Goal: Entertainment & Leisure: Browse casually

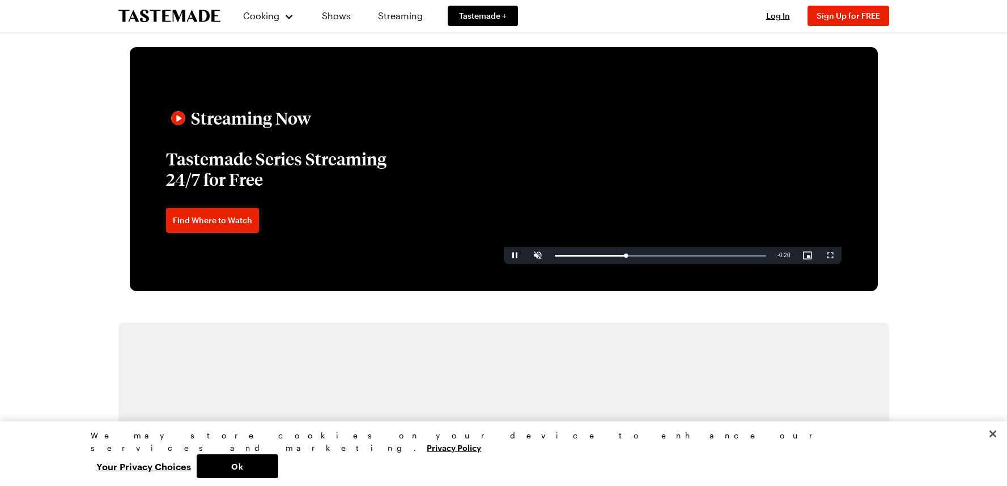
scroll to position [1826, 0]
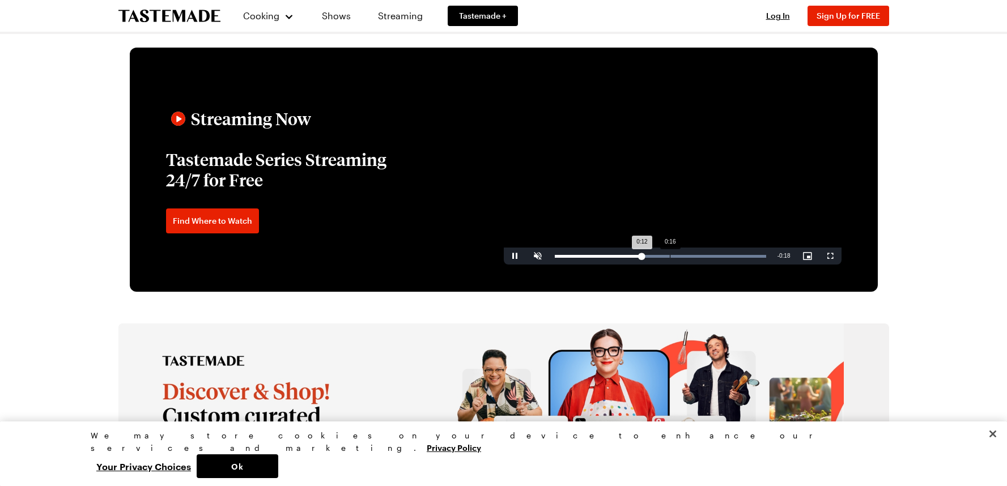
click at [669, 259] on div "Loaded : 100.00% 0:16 0:12" at bounding box center [660, 256] width 223 height 17
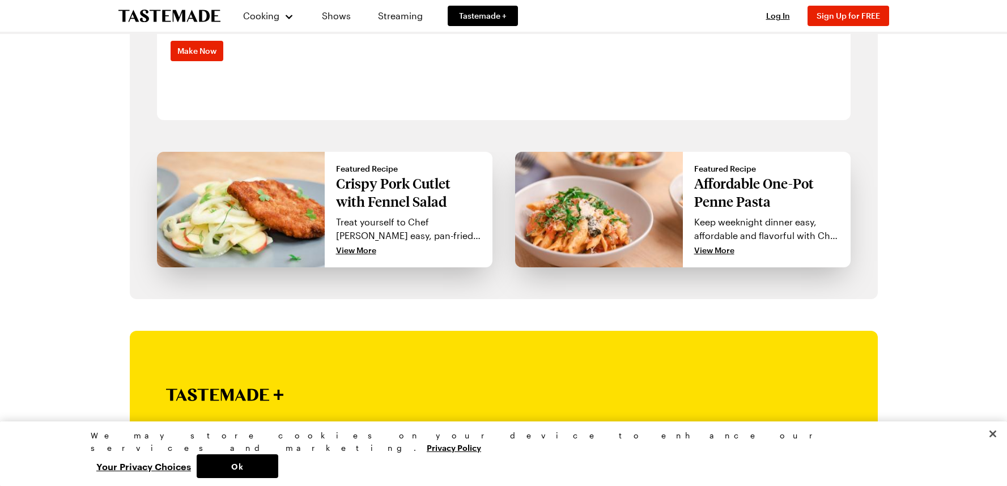
scroll to position [0, 0]
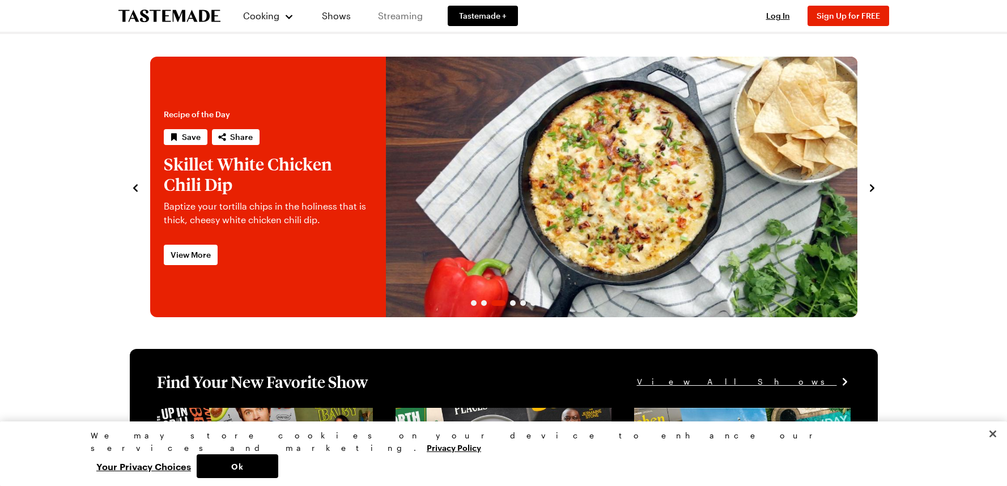
click at [405, 7] on link "Streaming" at bounding box center [400, 16] width 67 height 32
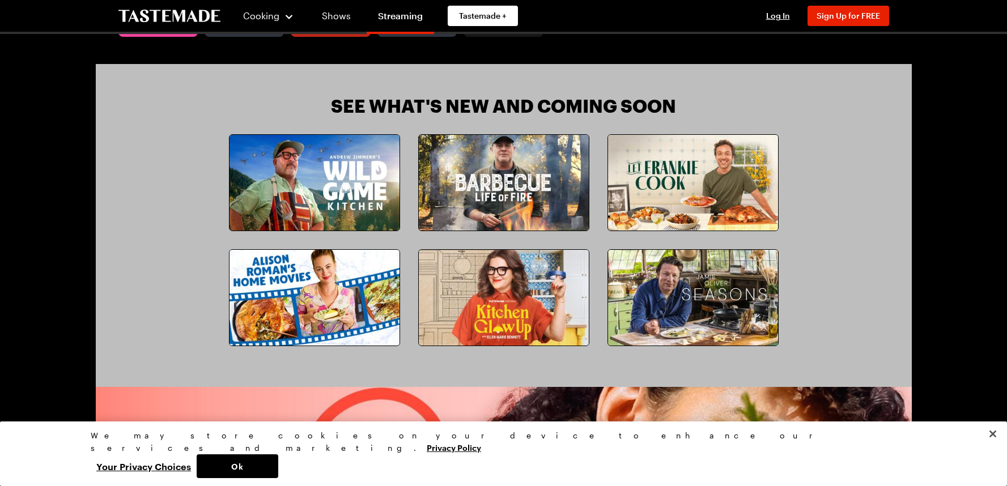
scroll to position [984, 0]
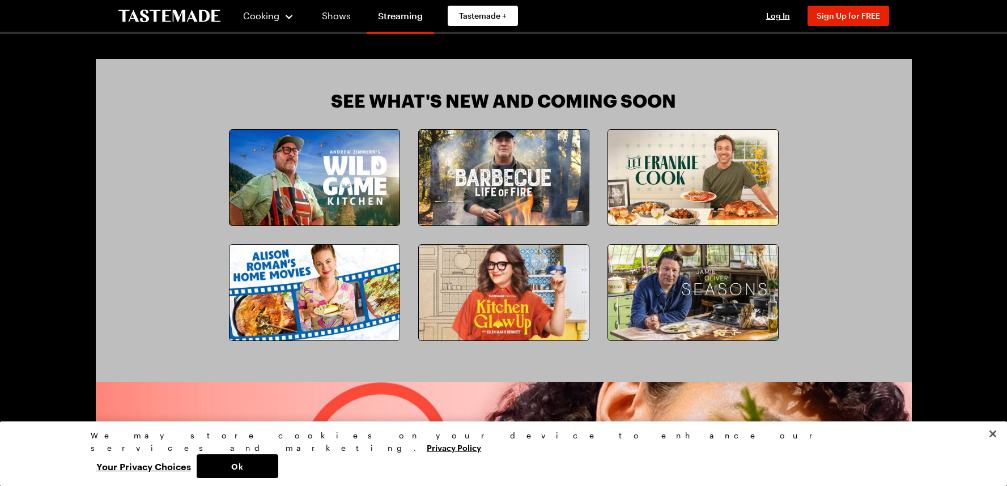
click at [324, 163] on img at bounding box center [314, 178] width 170 height 96
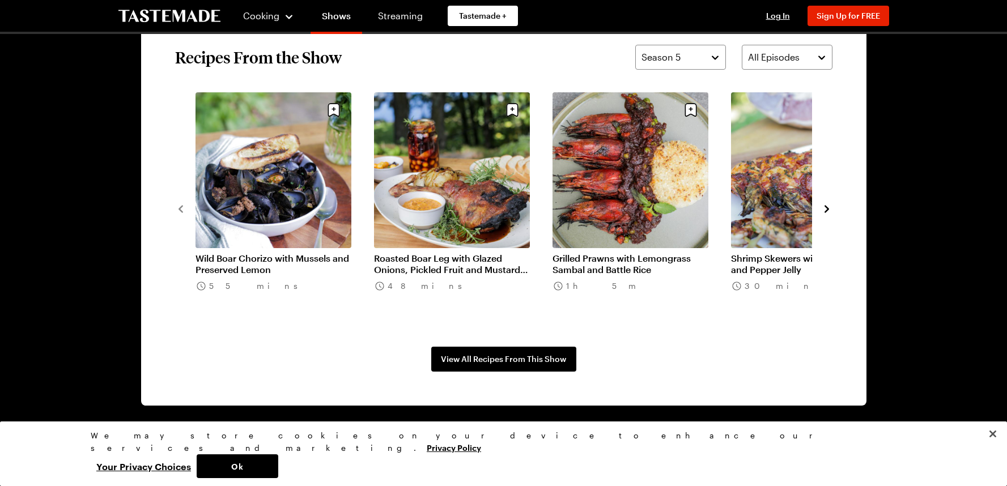
scroll to position [939, 0]
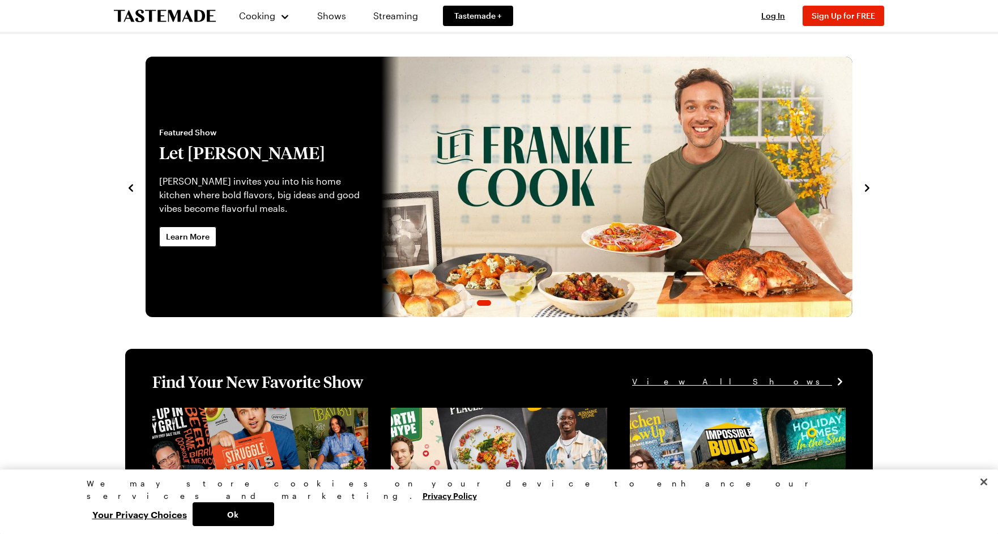
click at [862, 188] on icon "navigate to next item" at bounding box center [867, 187] width 11 height 11
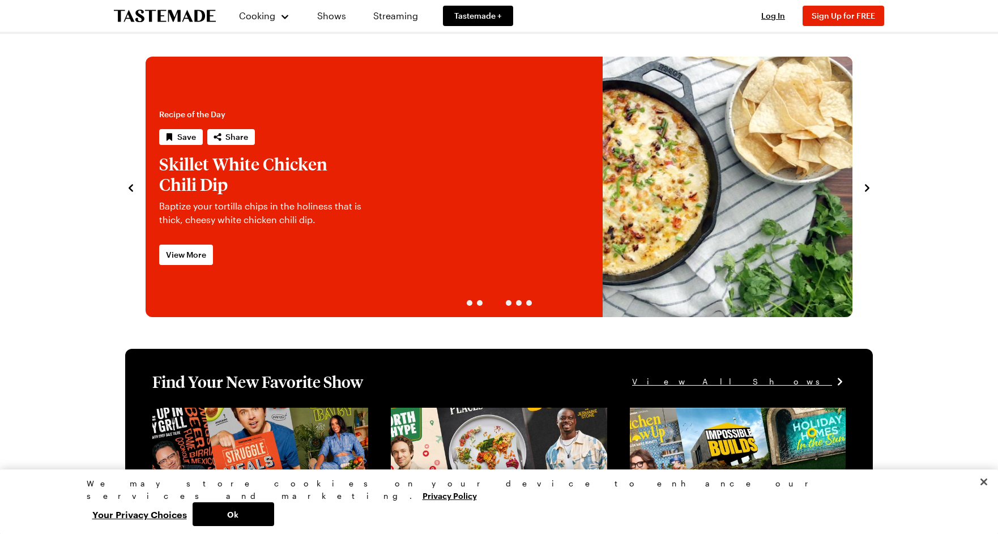
click at [862, 188] on icon "navigate to next item" at bounding box center [867, 187] width 11 height 11
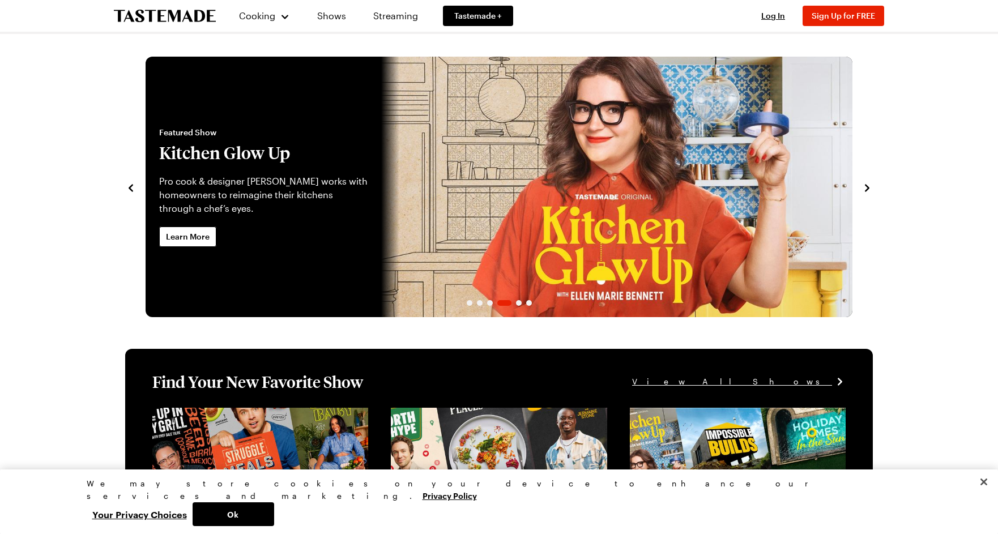
click at [862, 188] on icon "navigate to next item" at bounding box center [867, 187] width 11 height 11
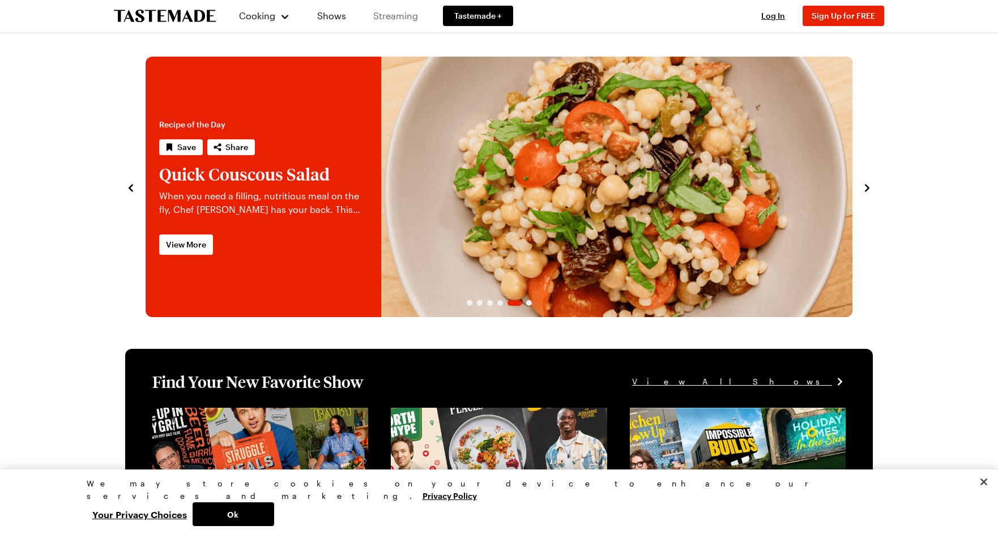
click at [395, 14] on link "Streaming" at bounding box center [395, 16] width 67 height 32
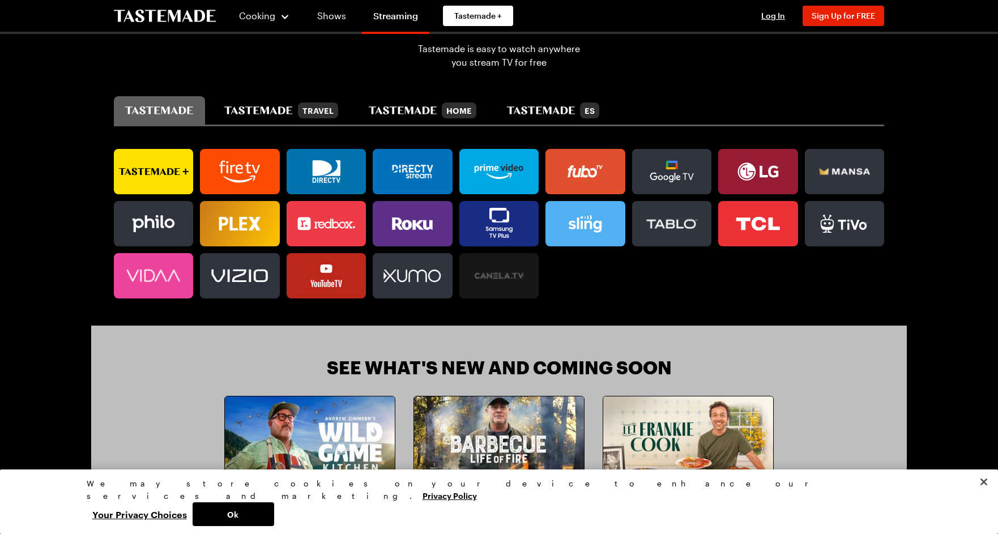
scroll to position [717, 0]
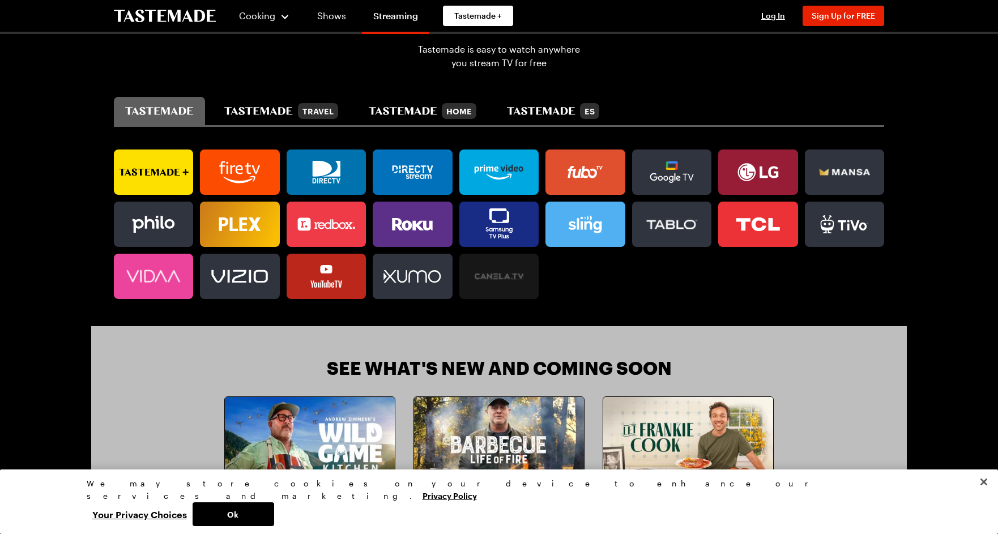
click at [441, 236] on link at bounding box center [412, 224] width 79 height 45
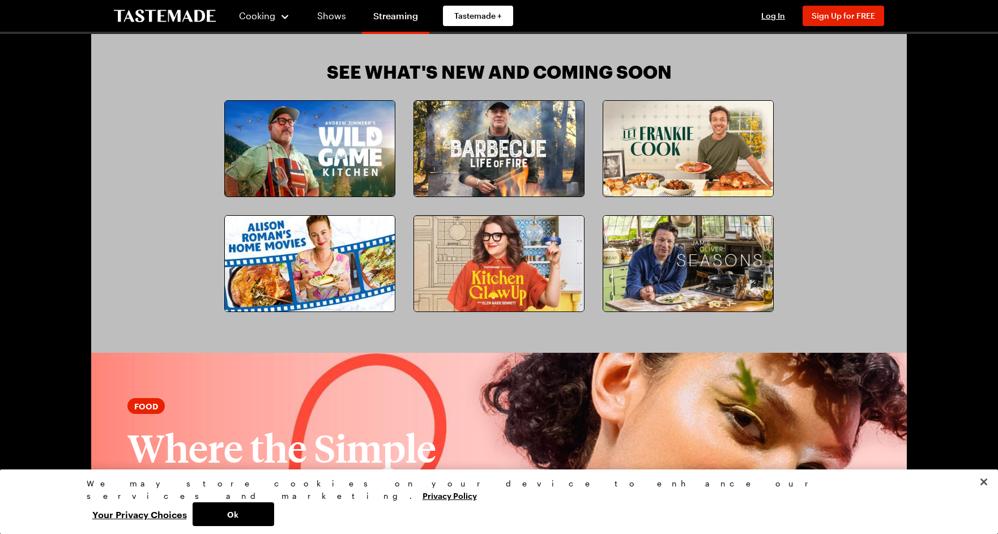
scroll to position [1014, 0]
click at [325, 151] on img at bounding box center [310, 148] width 170 height 96
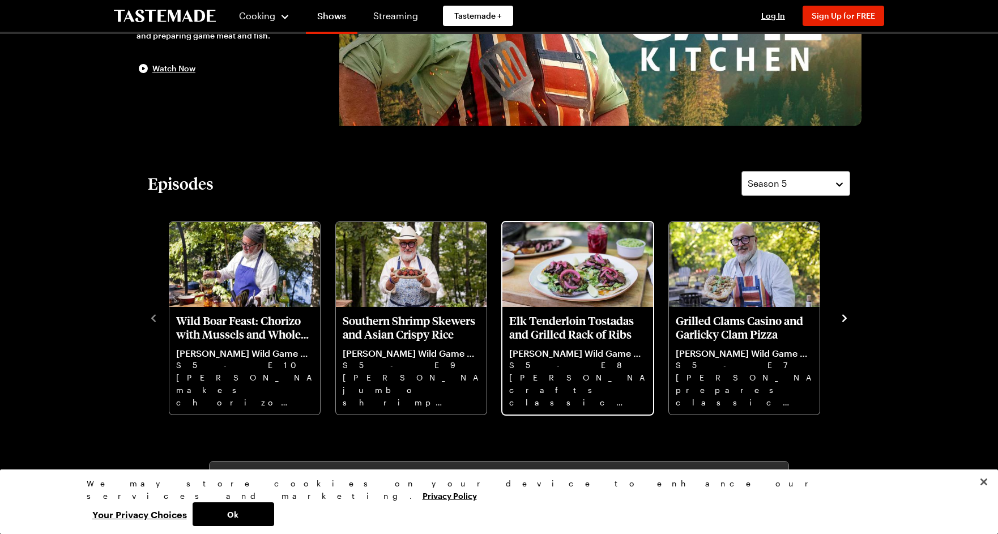
scroll to position [254, 0]
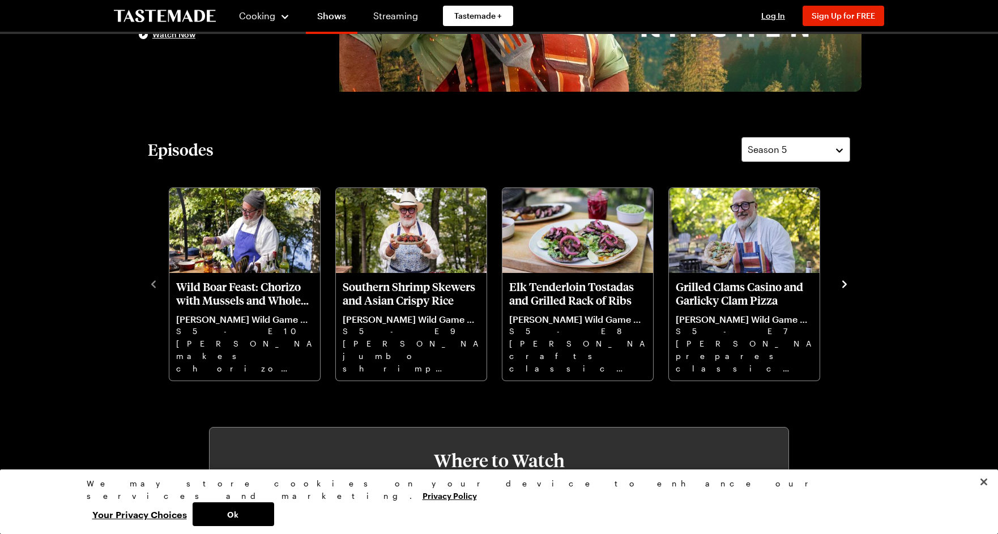
click at [843, 283] on icon "navigate to next item" at bounding box center [844, 284] width 11 height 11
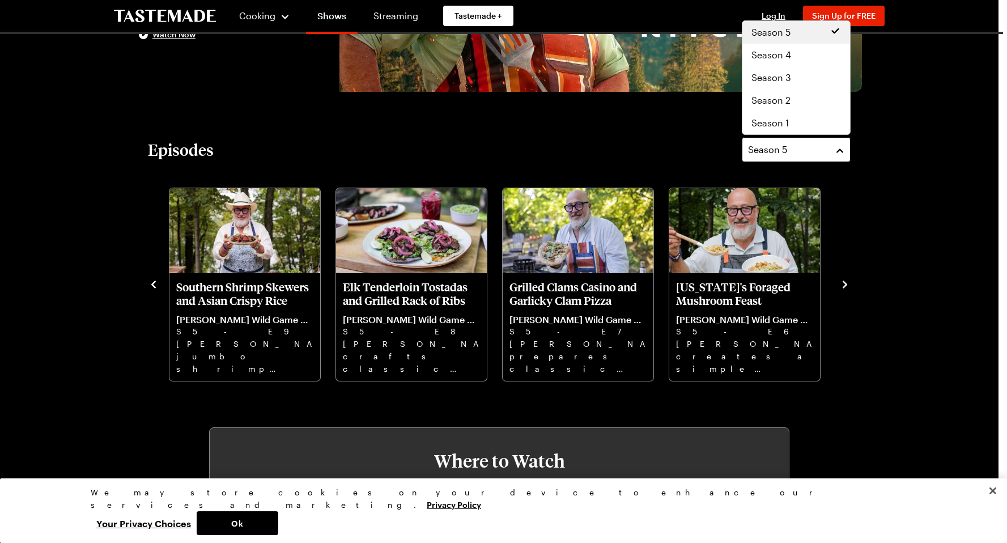
click at [812, 143] on div "Season 5" at bounding box center [787, 150] width 79 height 14
click at [792, 122] on div "Season 1" at bounding box center [796, 123] width 90 height 14
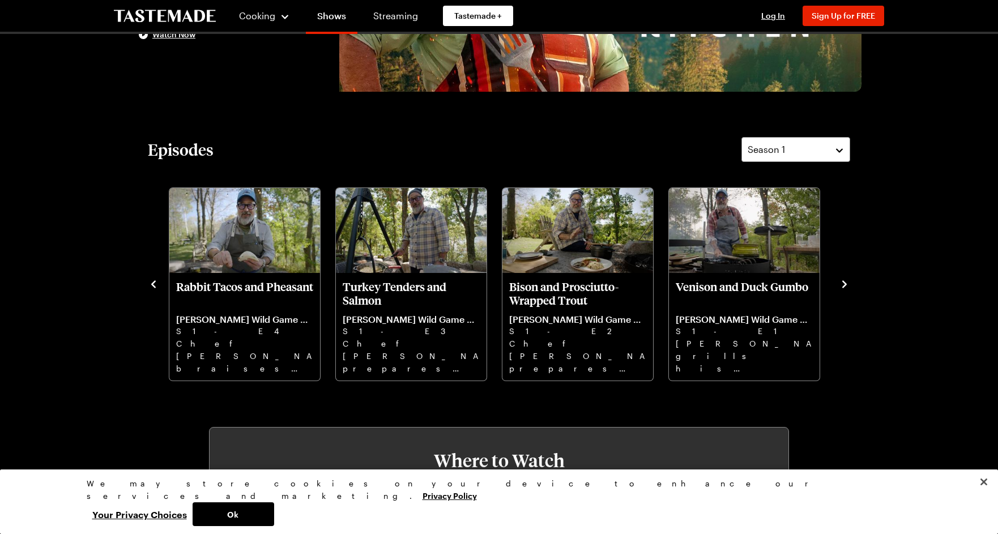
click at [843, 280] on icon "navigate to next item" at bounding box center [844, 284] width 11 height 11
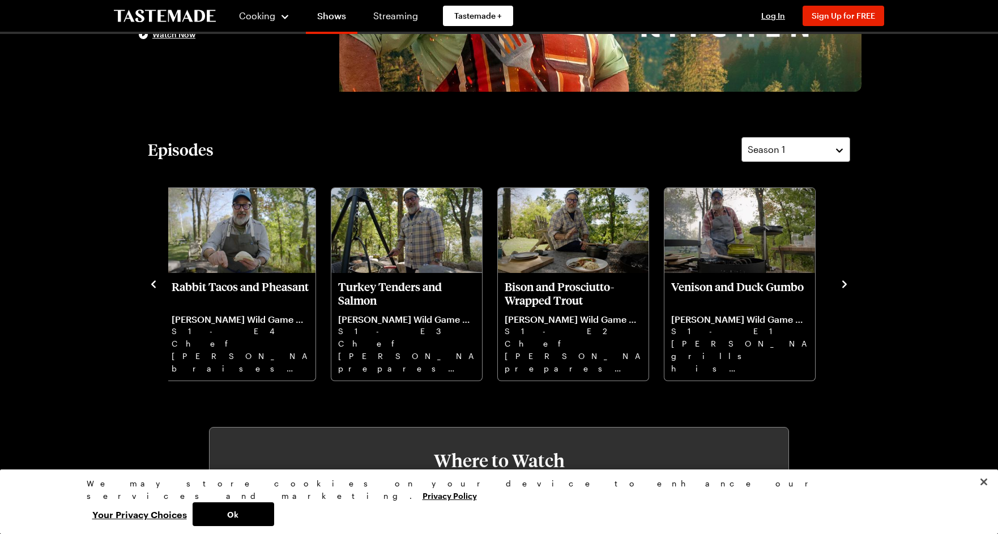
click at [844, 280] on icon "navigate to next item" at bounding box center [844, 284] width 11 height 11
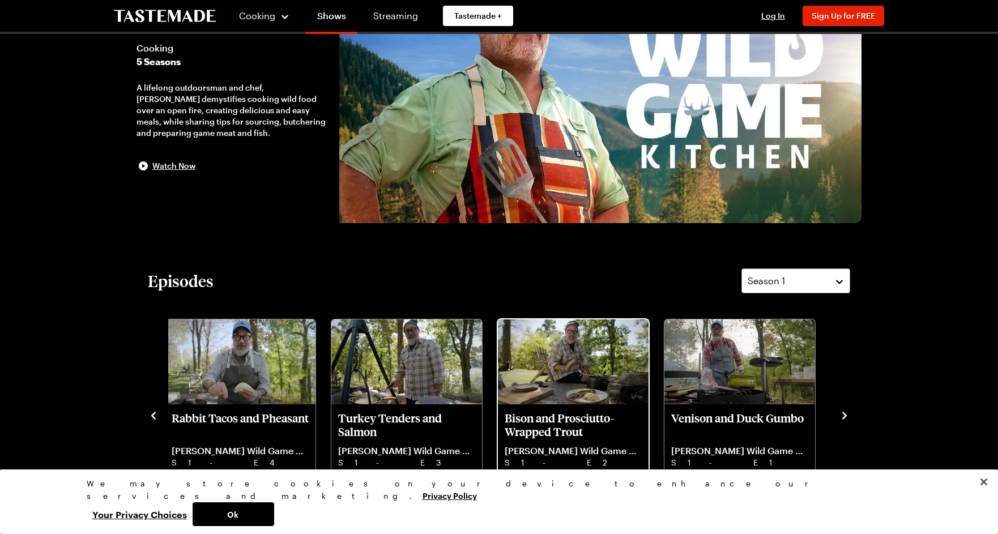
scroll to position [0, 0]
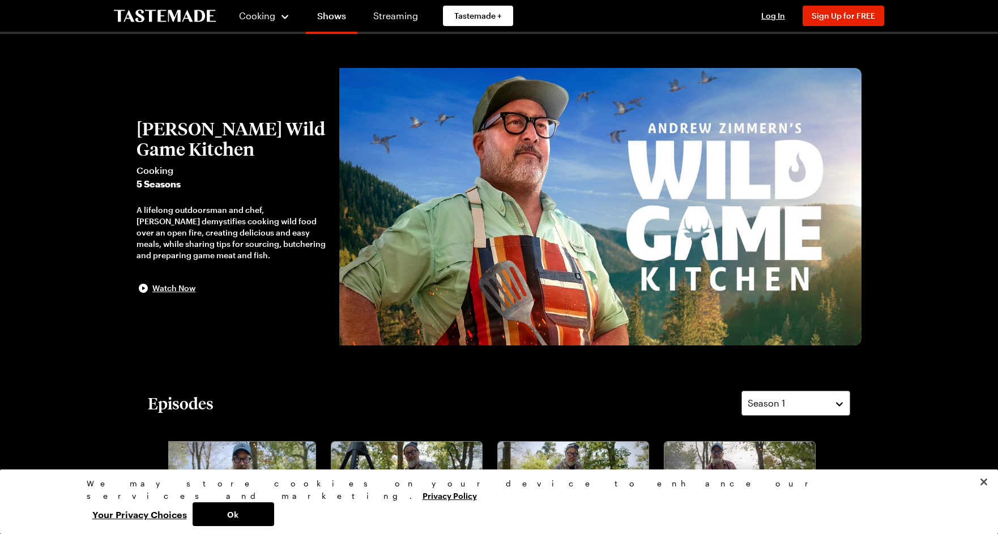
click at [176, 20] on icon "To Tastemade Home Page" at bounding box center [165, 16] width 102 height 13
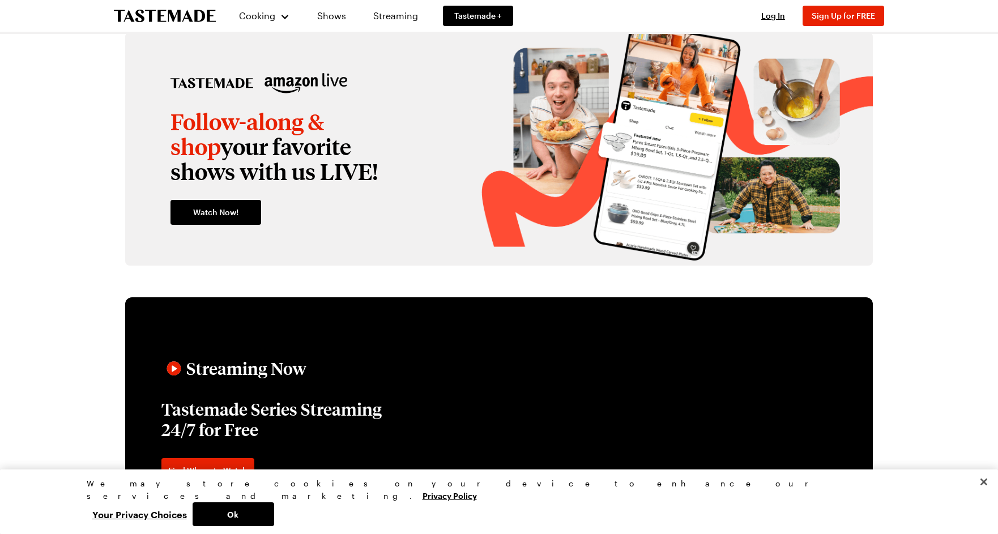
scroll to position [1002, 0]
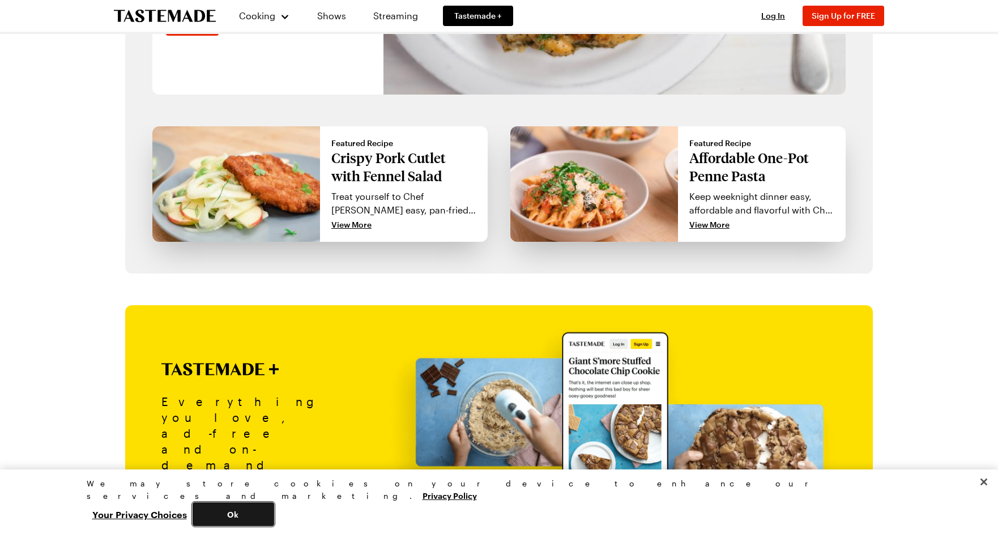
click at [274, 486] on button "Ok" at bounding box center [234, 515] width 82 height 24
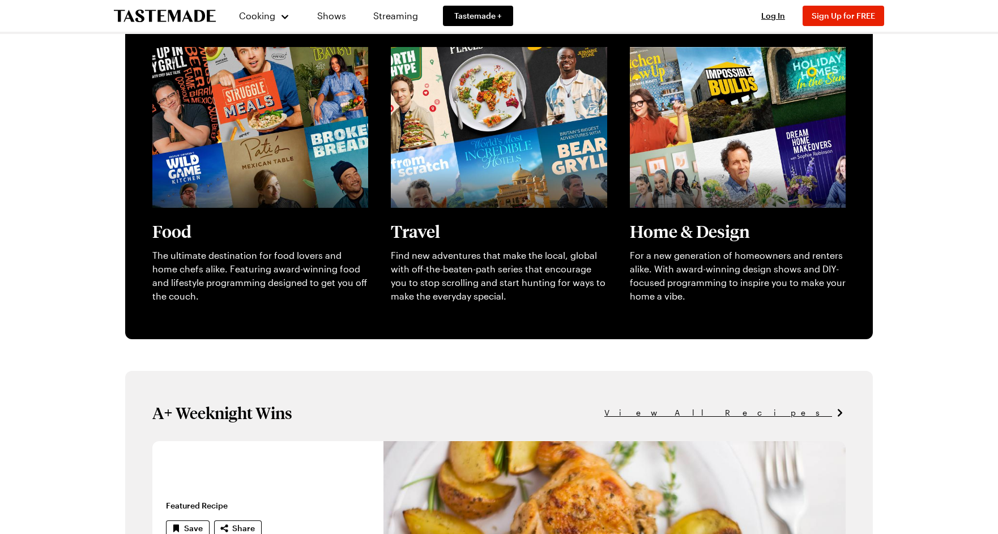
scroll to position [363, 4]
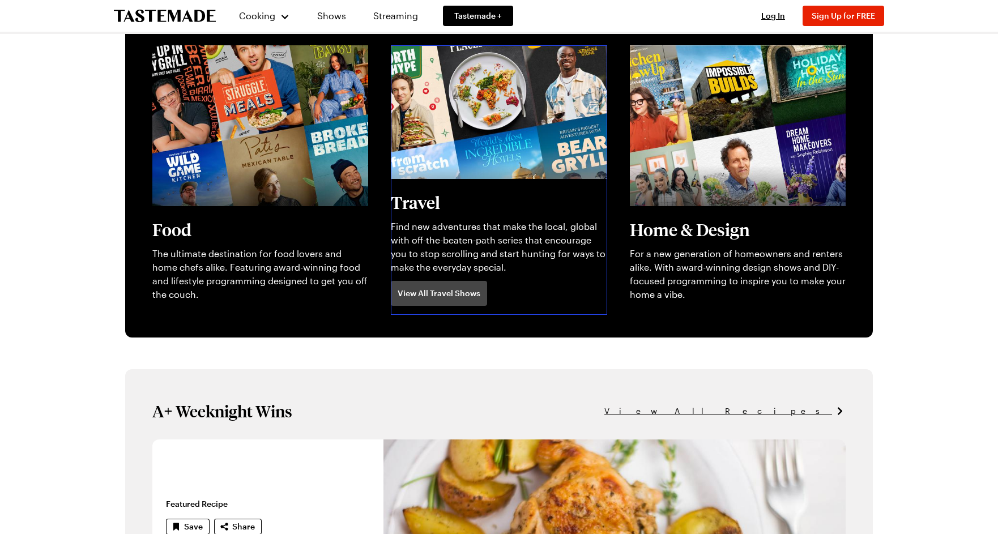
click at [470, 57] on link "View full content for [object Object]" at bounding box center [468, 51] width 155 height 11
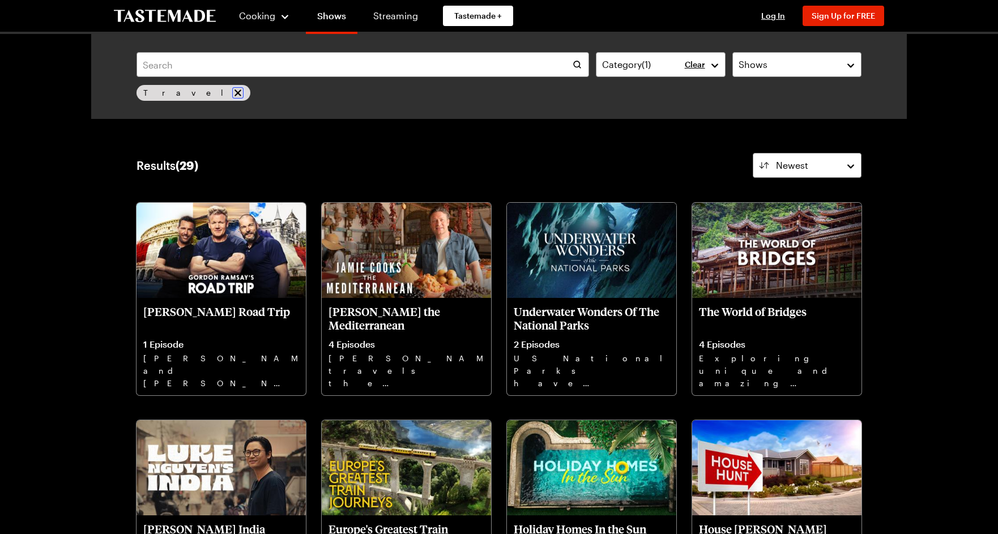
click at [232, 96] on icon "remove Travel" at bounding box center [237, 92] width 11 height 11
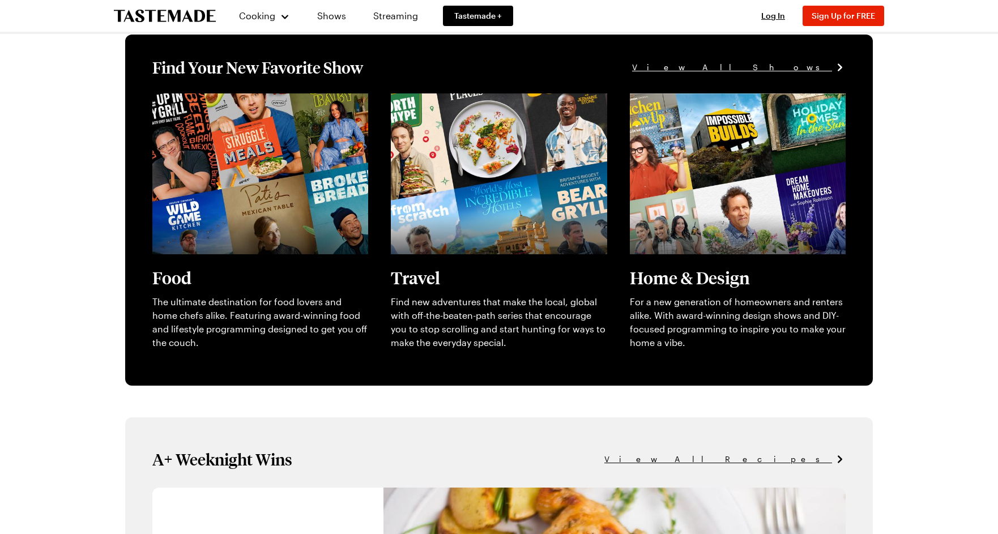
scroll to position [0, 4]
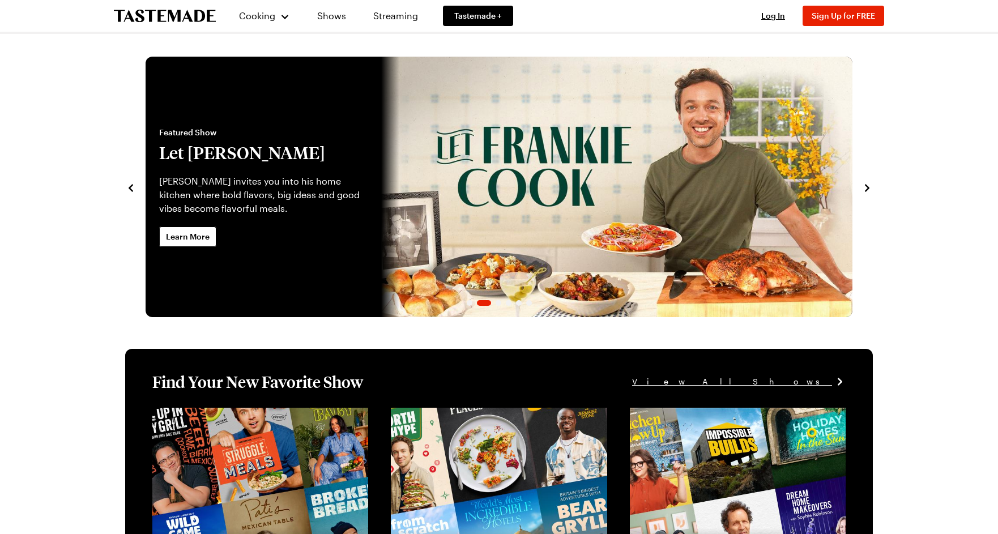
click at [129, 14] on icon "To Tastemade Home Page" at bounding box center [165, 16] width 102 height 13
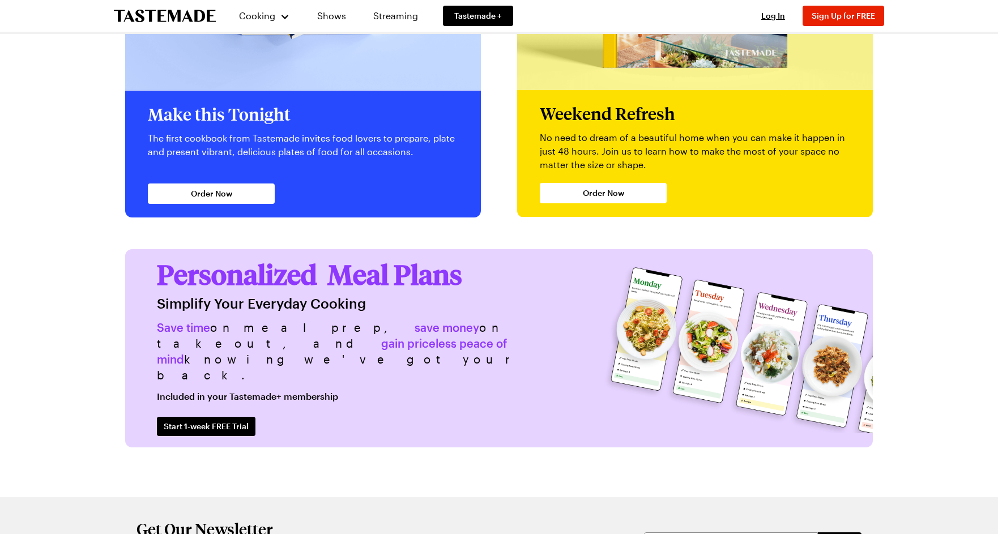
scroll to position [2744, 0]
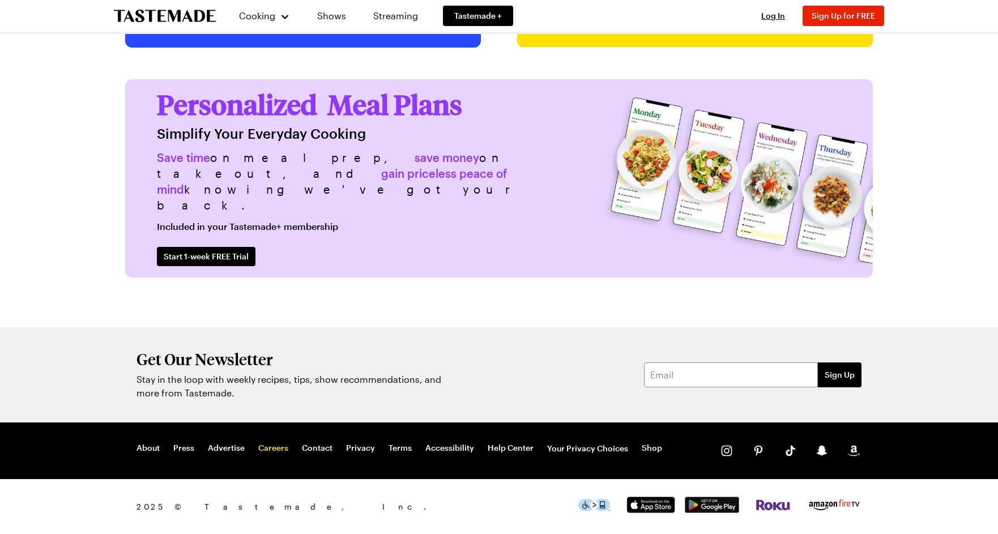
click at [275, 447] on link "Careers" at bounding box center [273, 448] width 30 height 11
